Goal: Task Accomplishment & Management: Complete application form

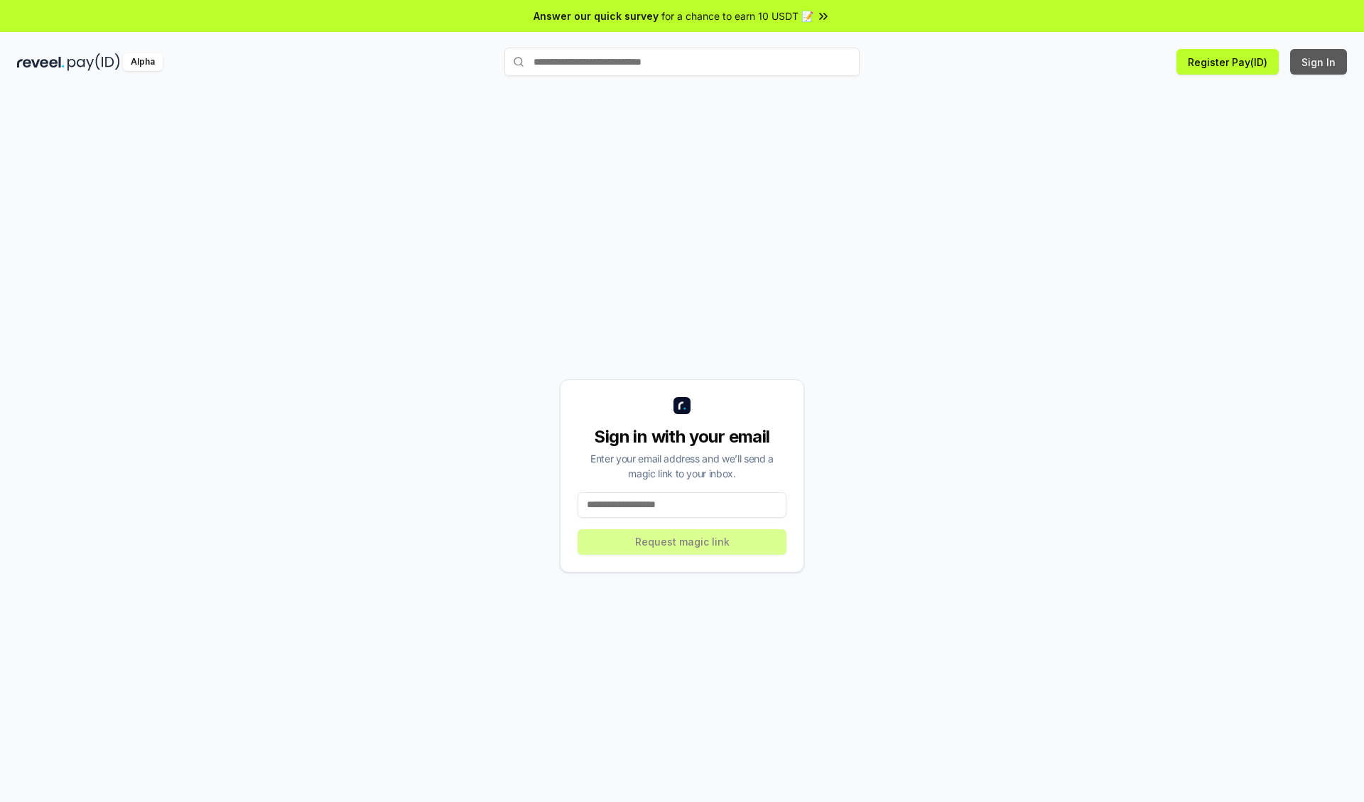
click at [1319, 62] on button "Sign In" at bounding box center [1318, 62] width 57 height 26
type input "**********"
click at [682, 541] on button "Request magic link" at bounding box center [682, 542] width 209 height 26
